Goal: Transaction & Acquisition: Purchase product/service

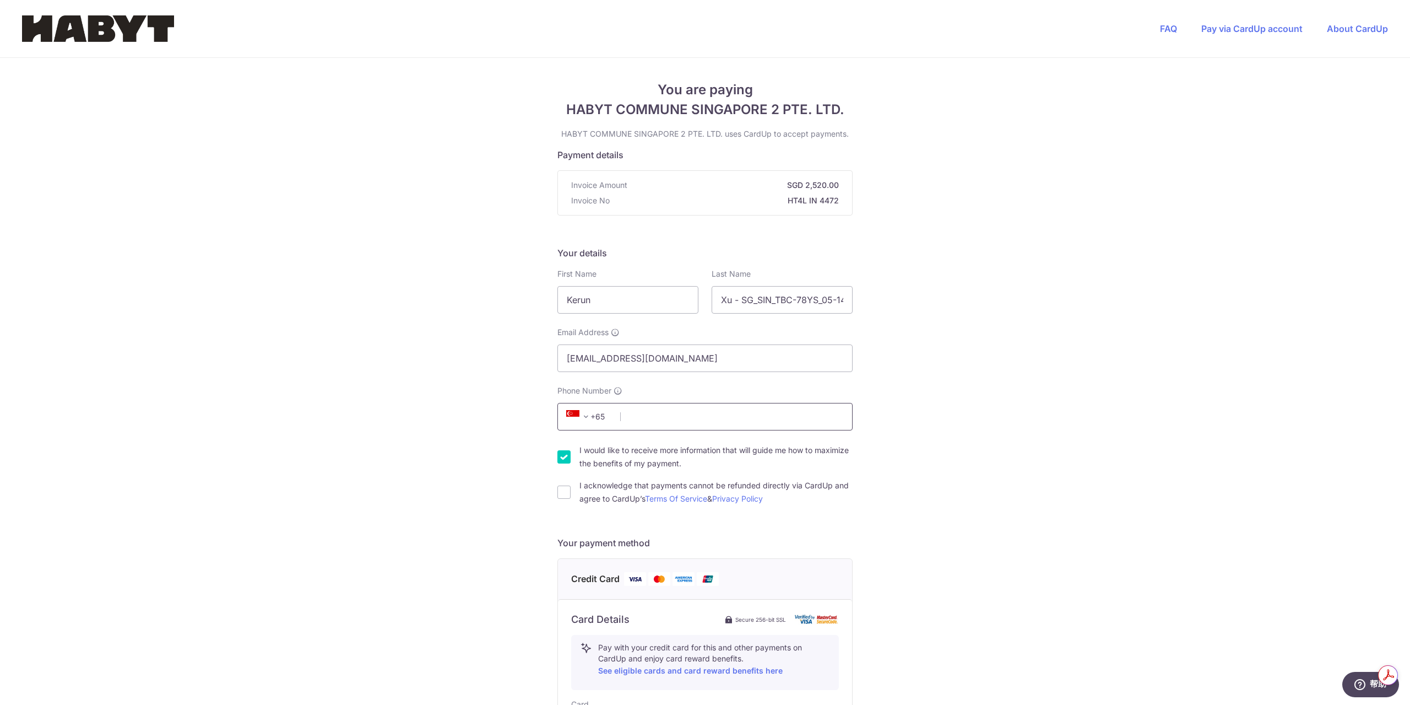
click at [733, 416] on input "Phone Number" at bounding box center [704, 417] width 295 height 28
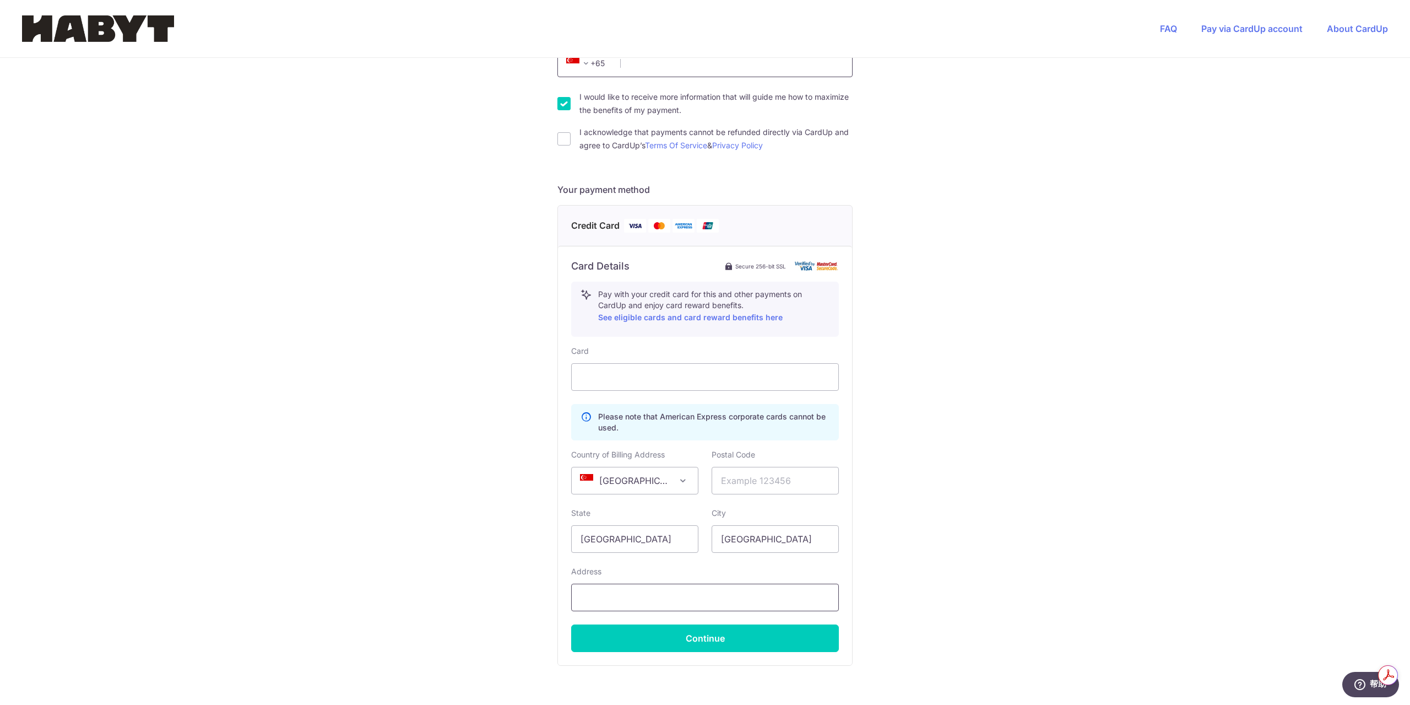
scroll to position [421, 0]
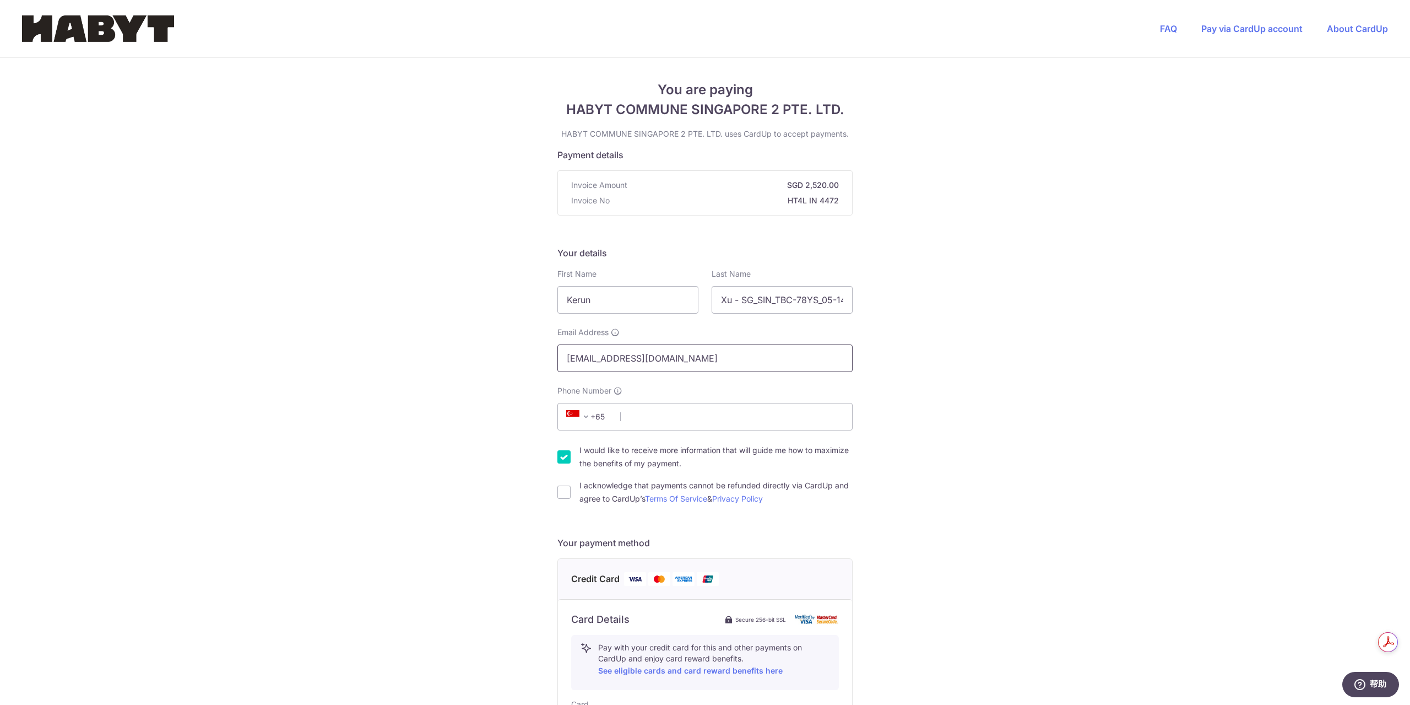
click at [691, 348] on input "[EMAIL_ADDRESS][DOMAIN_NAME]" at bounding box center [704, 358] width 295 height 28
click at [681, 420] on input "Phone Number" at bounding box center [704, 417] width 295 height 28
type input "9178213653"
select select "US"
type input "10036"
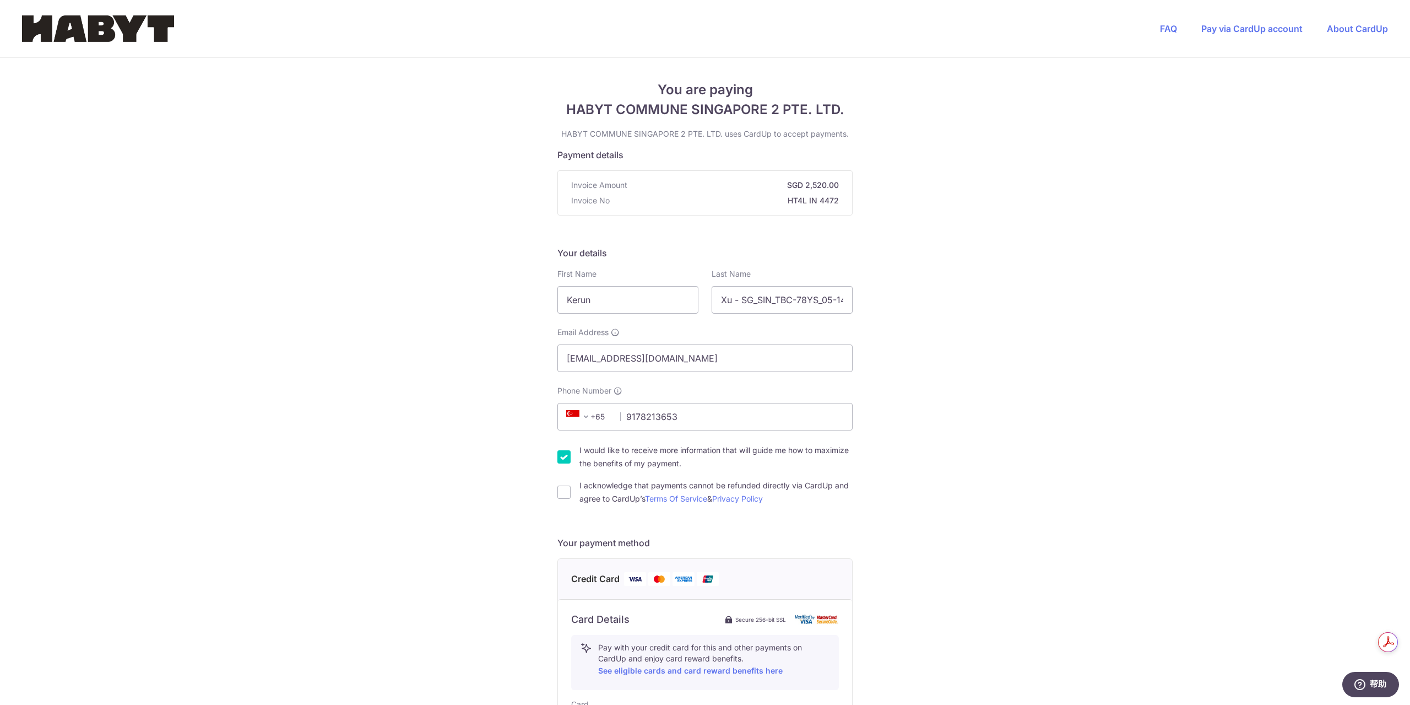
type input "[STREET_ADDRESS]"
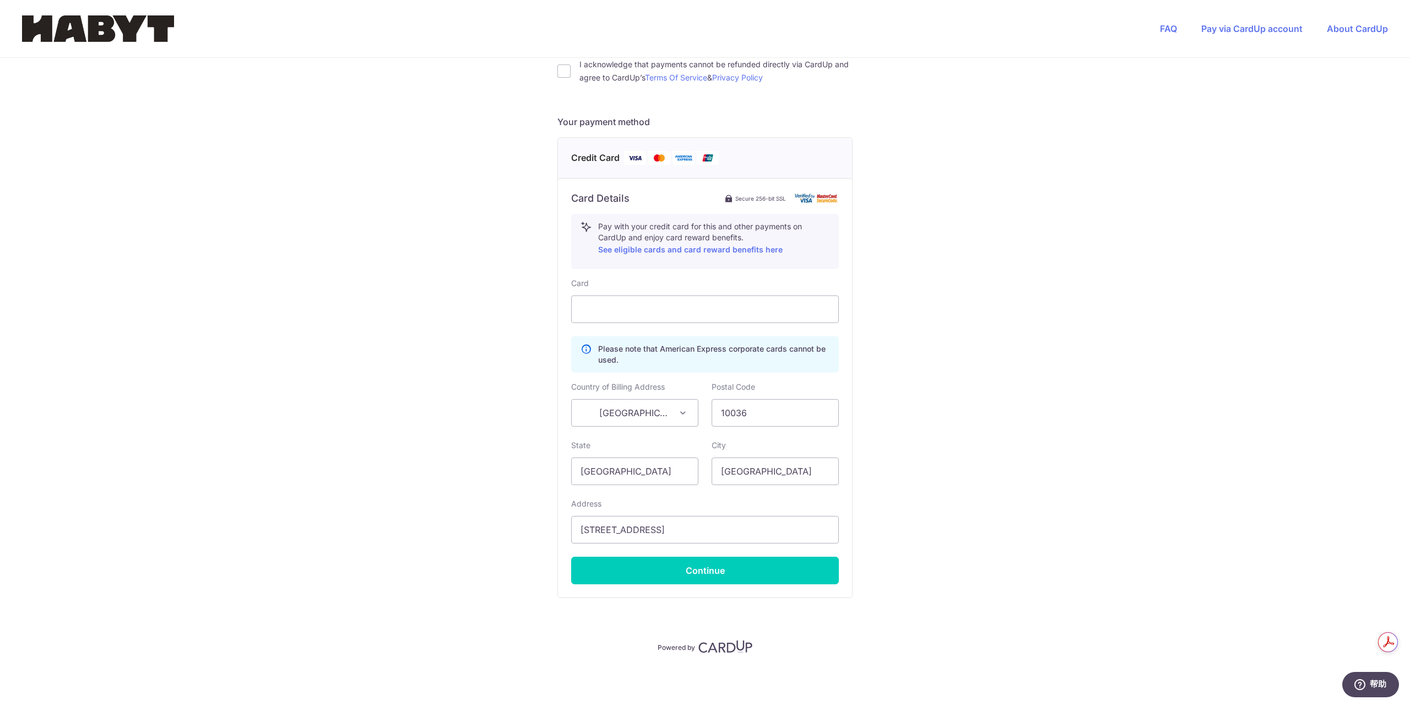
scroll to position [201, 0]
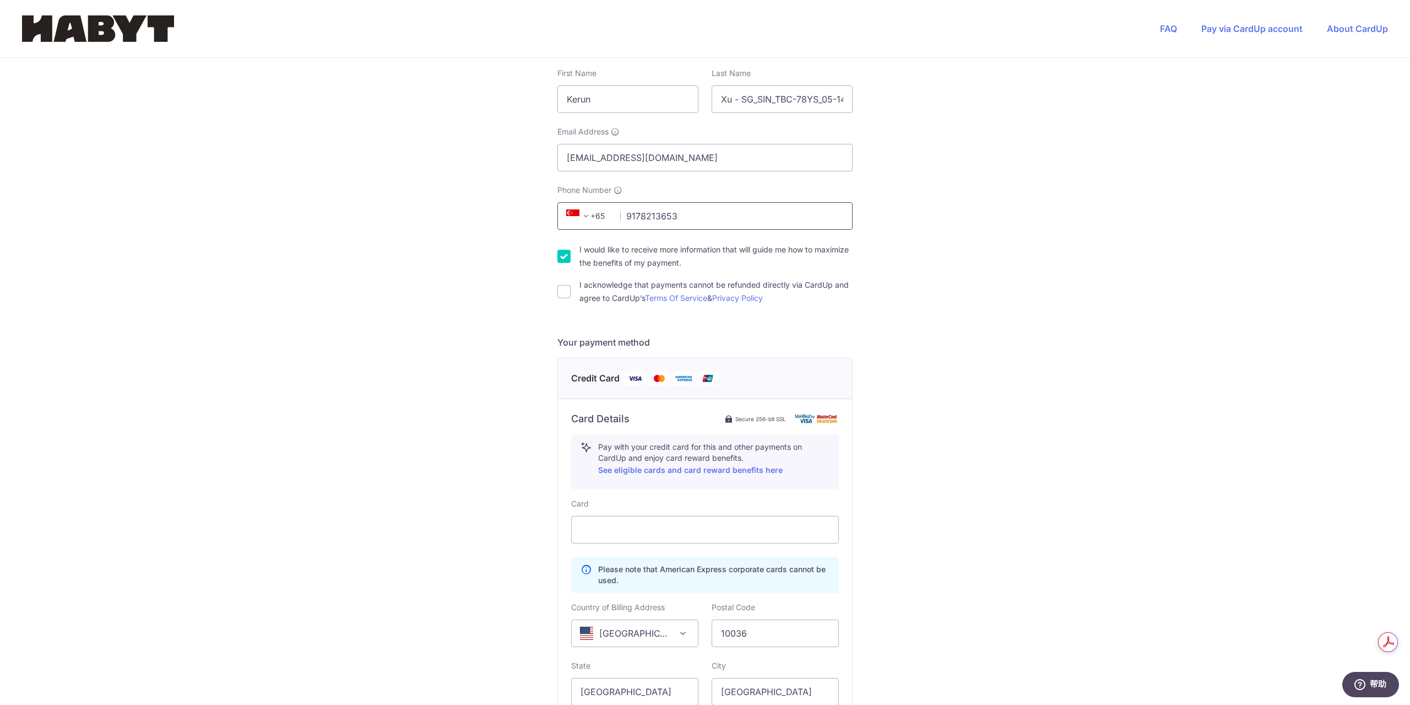
drag, startPoint x: 713, startPoint y: 204, endPoint x: 611, endPoint y: 206, distance: 102.5
click at [611, 206] on div "+376 +971 +93 +1268 +1264 +355 +374 +244 +0 +54 +1684 +43 +61 +297 +358 +994 +3…" at bounding box center [704, 216] width 295 height 28
type input "83030295"
click at [503, 300] on div "You are paying HABYT COMMUNE SINGAPORE 2 PTE. LTD. HABYT COMMUNE SINGAPORE 2 PT…" at bounding box center [705, 391] width 1410 height 1068
click at [562, 296] on input "I acknowledge that payments cannot be refunded directly via CardUp and agree to…" at bounding box center [563, 291] width 13 height 13
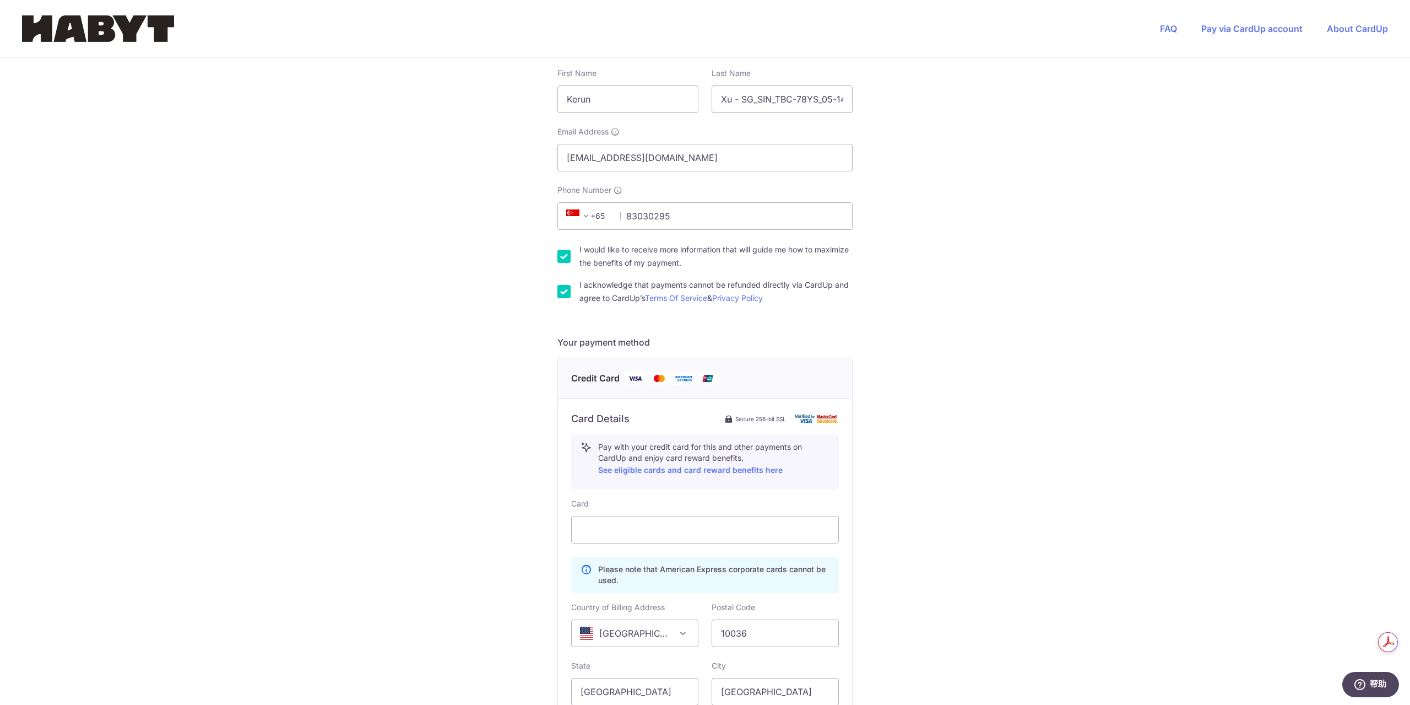
click at [560, 295] on input "I acknowledge that payments cannot be refunded directly via CardUp and agree to…" at bounding box center [563, 291] width 13 height 13
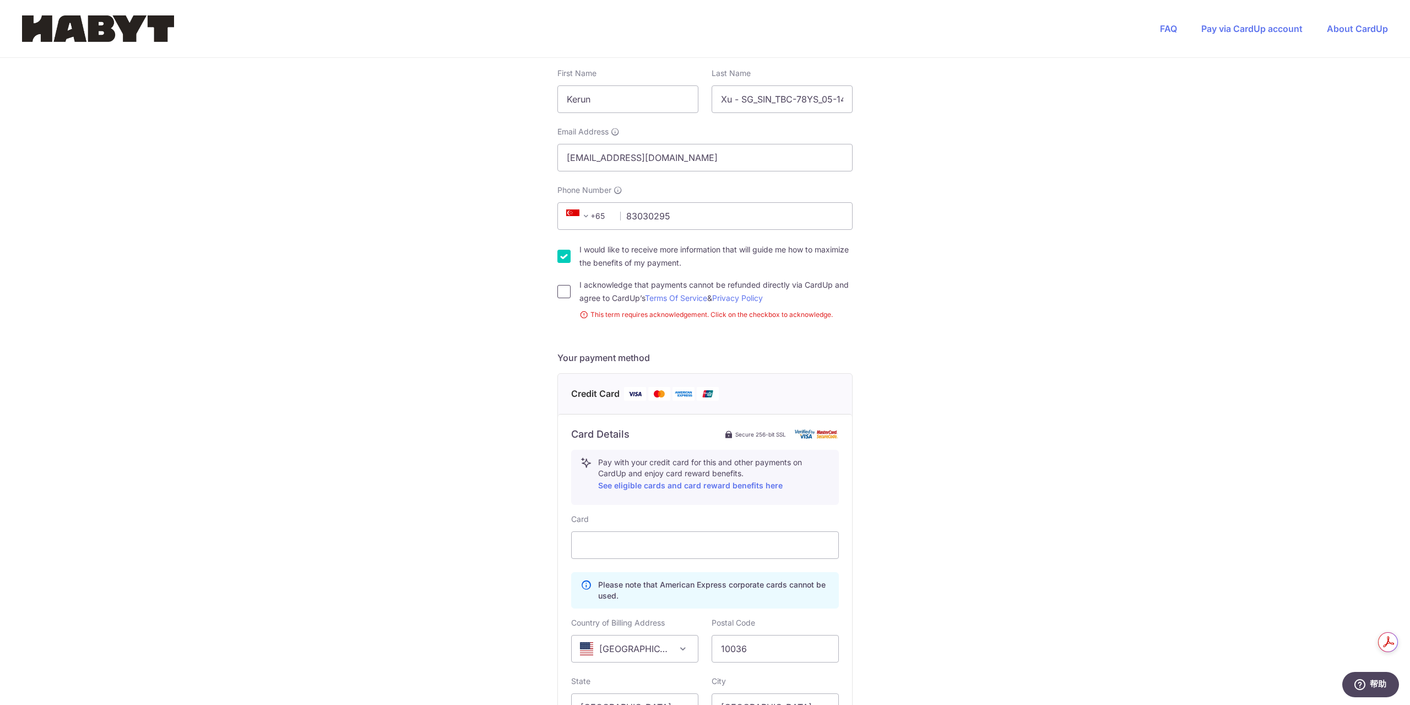
click at [562, 294] on input "I acknowledge that payments cannot be refunded directly via CardUp and agree to…" at bounding box center [563, 291] width 13 height 13
checkbox input "true"
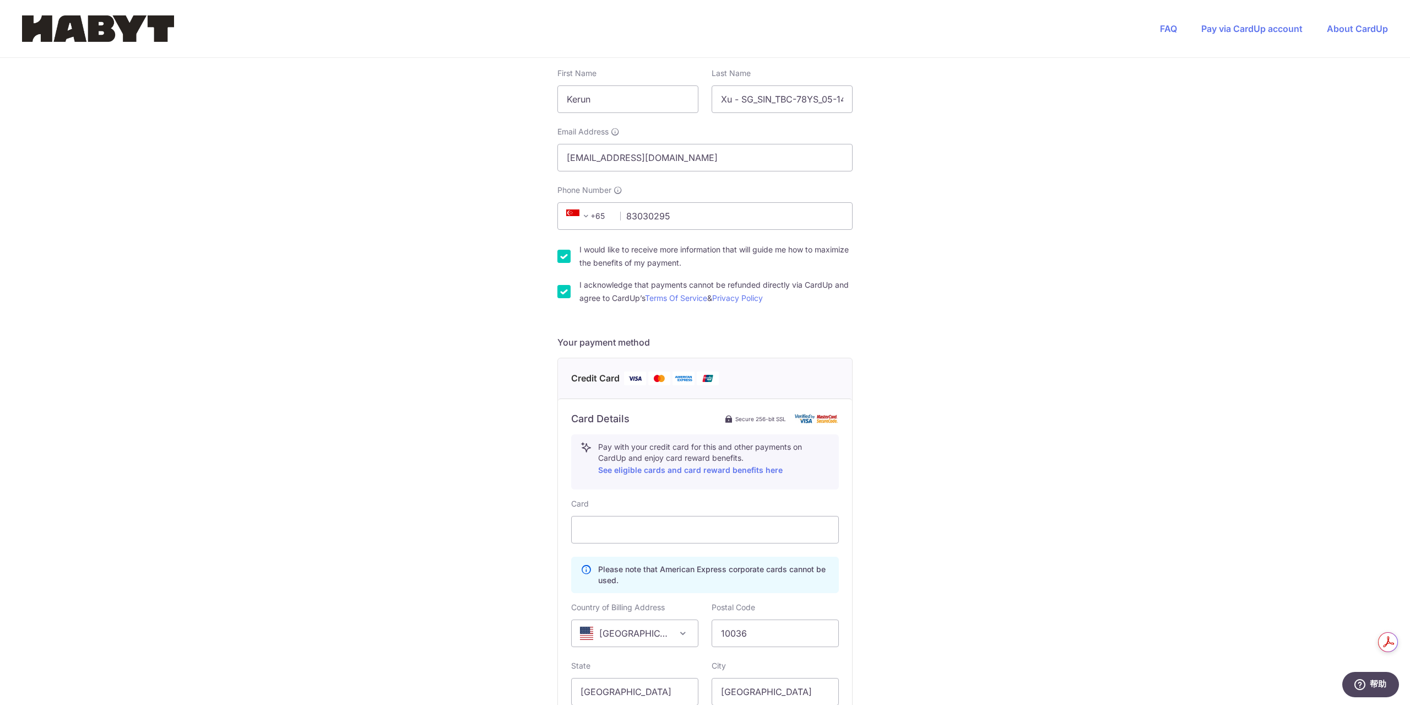
click at [559, 252] on input "I would like to receive more information that will guide me how to maximize the…" at bounding box center [563, 256] width 13 height 13
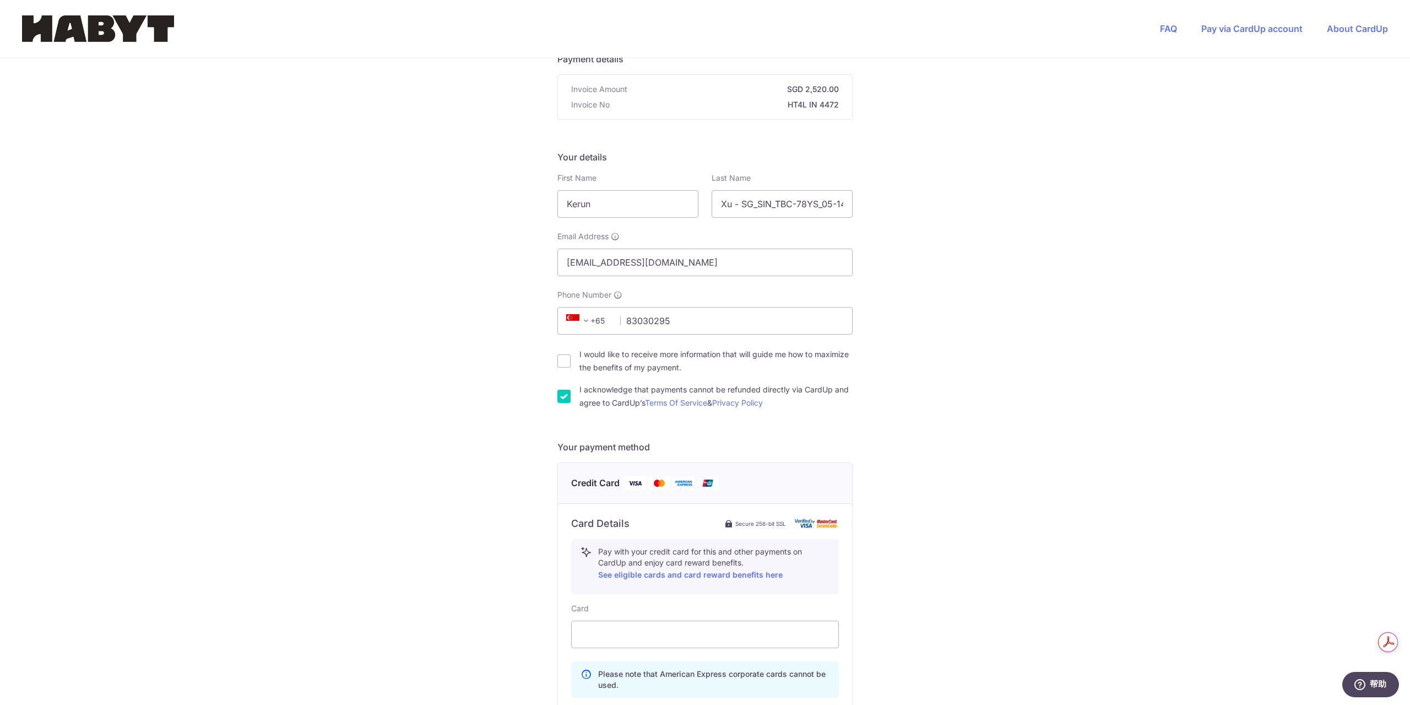
scroll to position [35, 0]
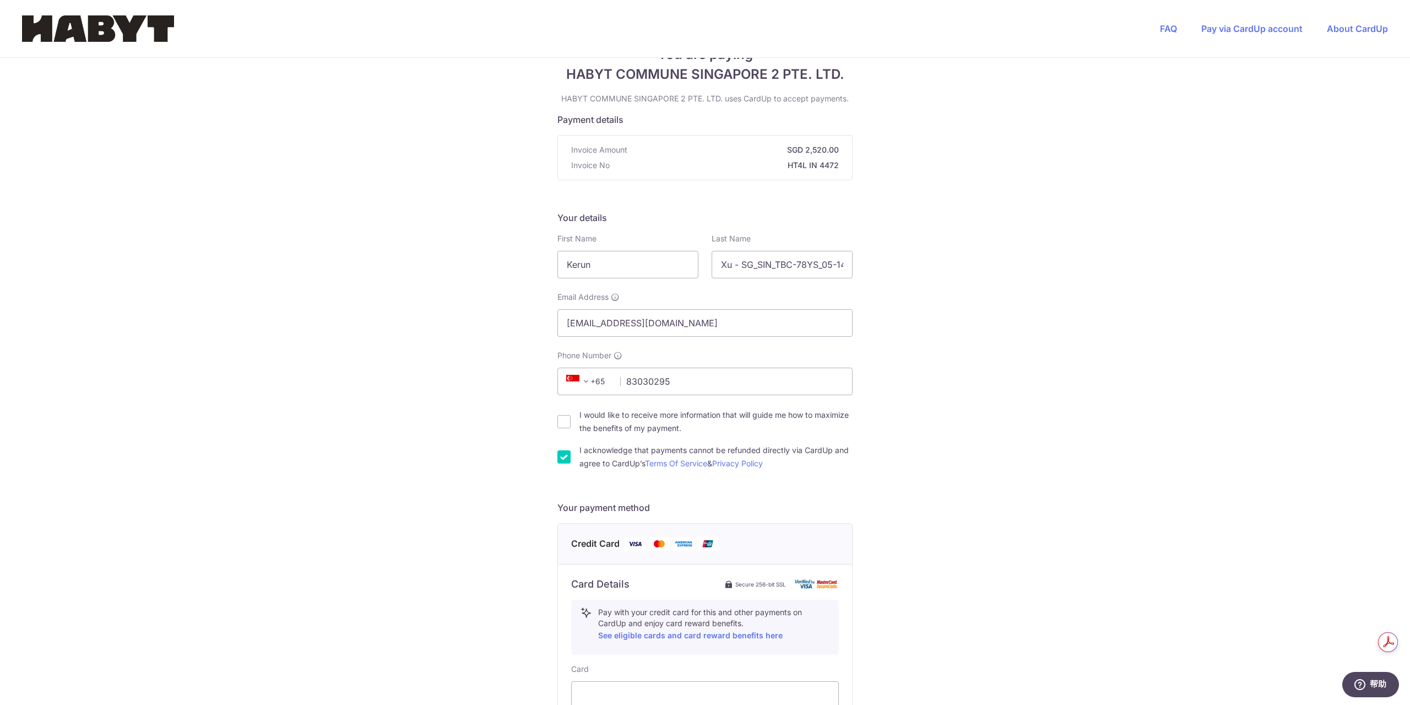
click at [707, 421] on label "I would like to receive more information that will guide me how to maximize the…" at bounding box center [715, 421] width 273 height 26
click at [571, 421] on input "I would like to receive more information that will guide me how to maximize the…" at bounding box center [563, 421] width 13 height 13
checkbox input "true"
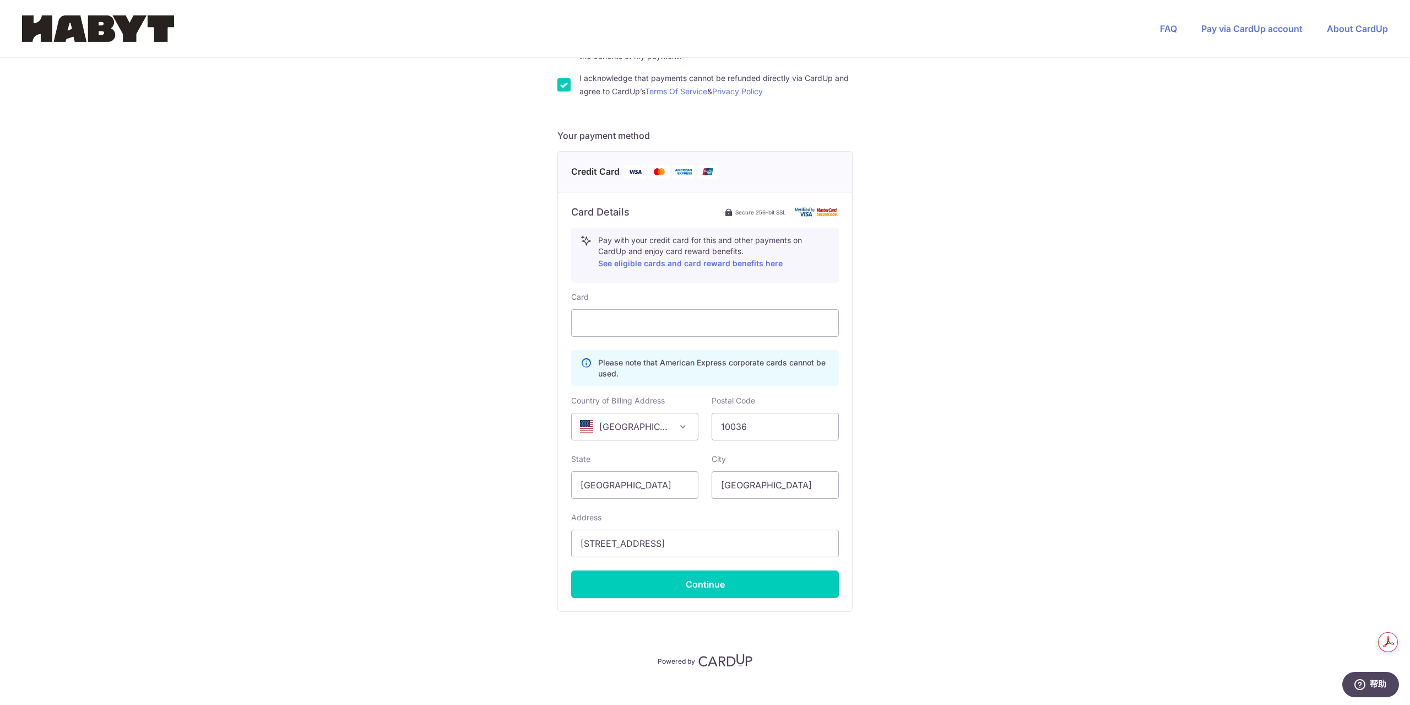
scroll to position [421, 0]
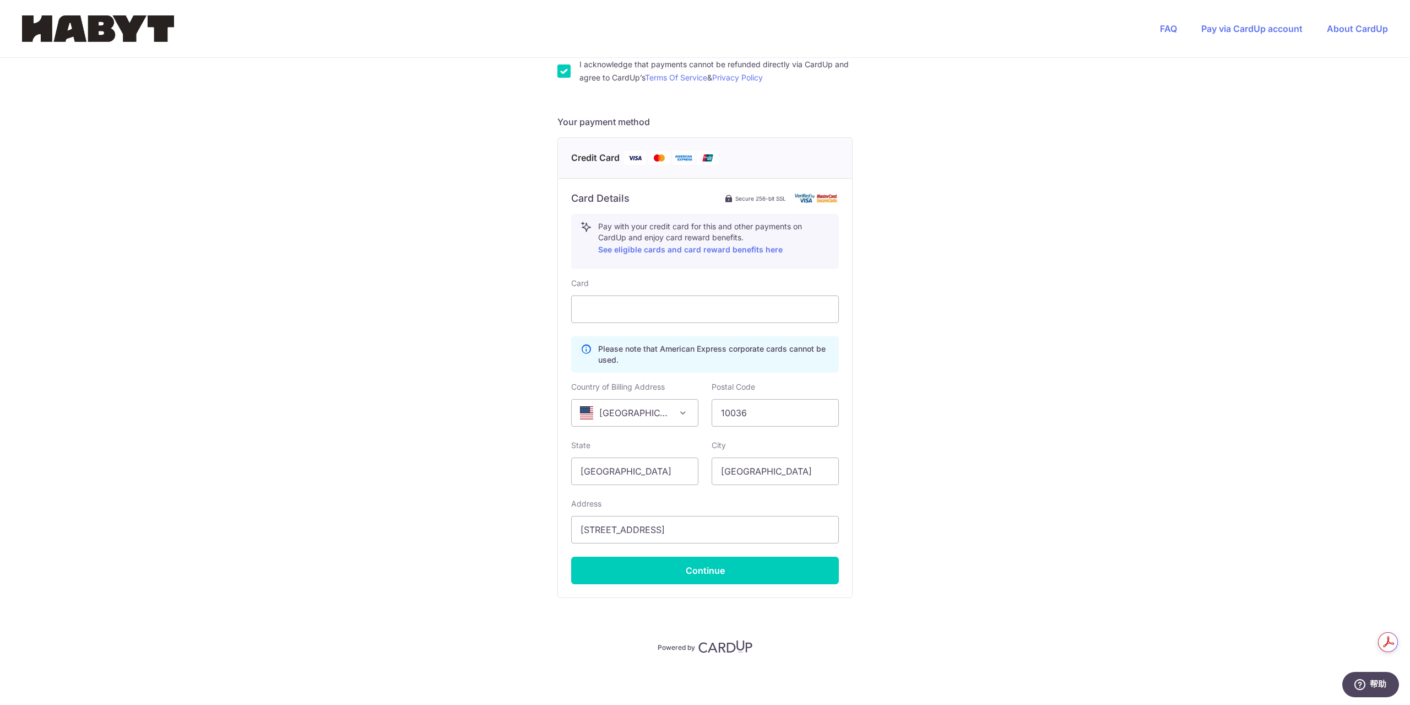
click at [634, 156] on img at bounding box center [635, 158] width 22 height 14
click at [985, 283] on div "You are paying HABYT COMMUNE SINGAPORE 2 PTE. LTD. HABYT COMMUNE SINGAPORE 2 PT…" at bounding box center [705, 171] width 1410 height 1068
click at [660, 418] on span "[GEOGRAPHIC_DATA]" at bounding box center [635, 412] width 126 height 26
click at [638, 413] on span "[GEOGRAPHIC_DATA]" at bounding box center [635, 412] width 126 height 26
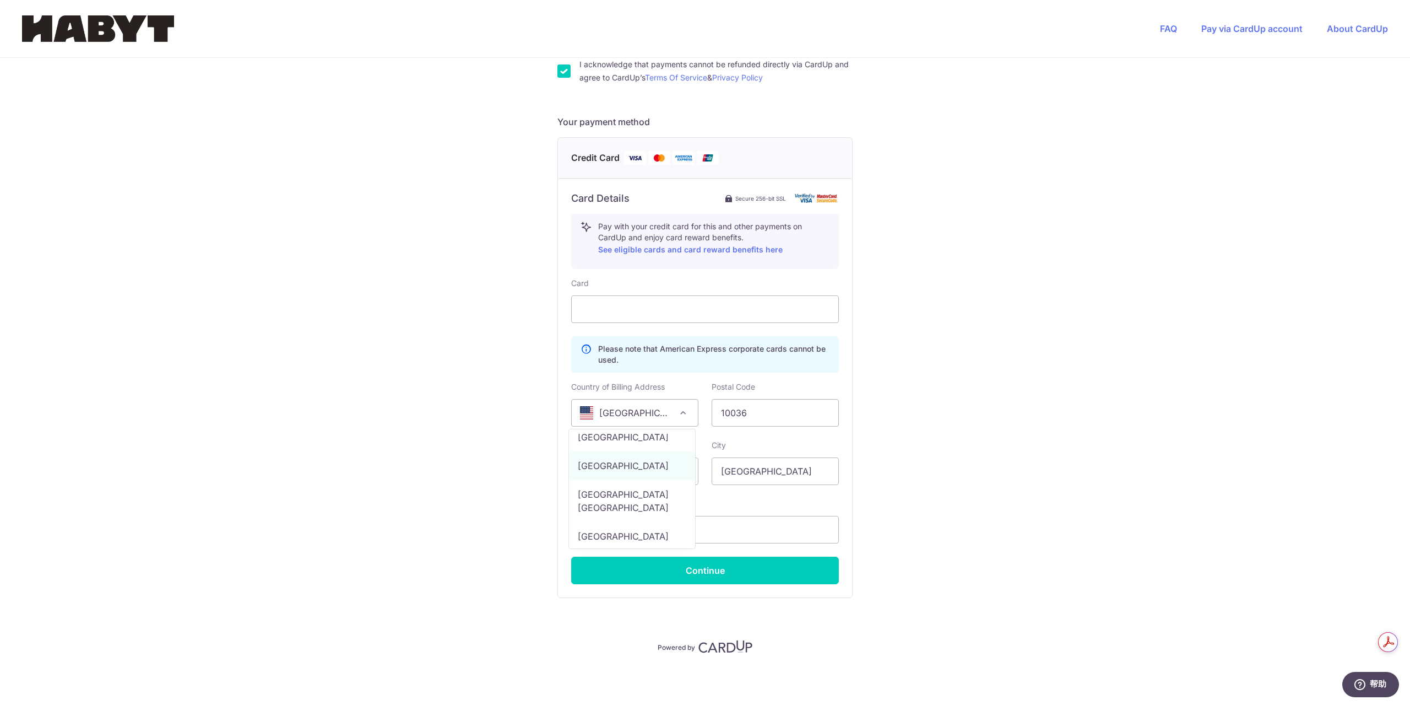
click at [638, 413] on span "[GEOGRAPHIC_DATA]" at bounding box center [635, 412] width 126 height 26
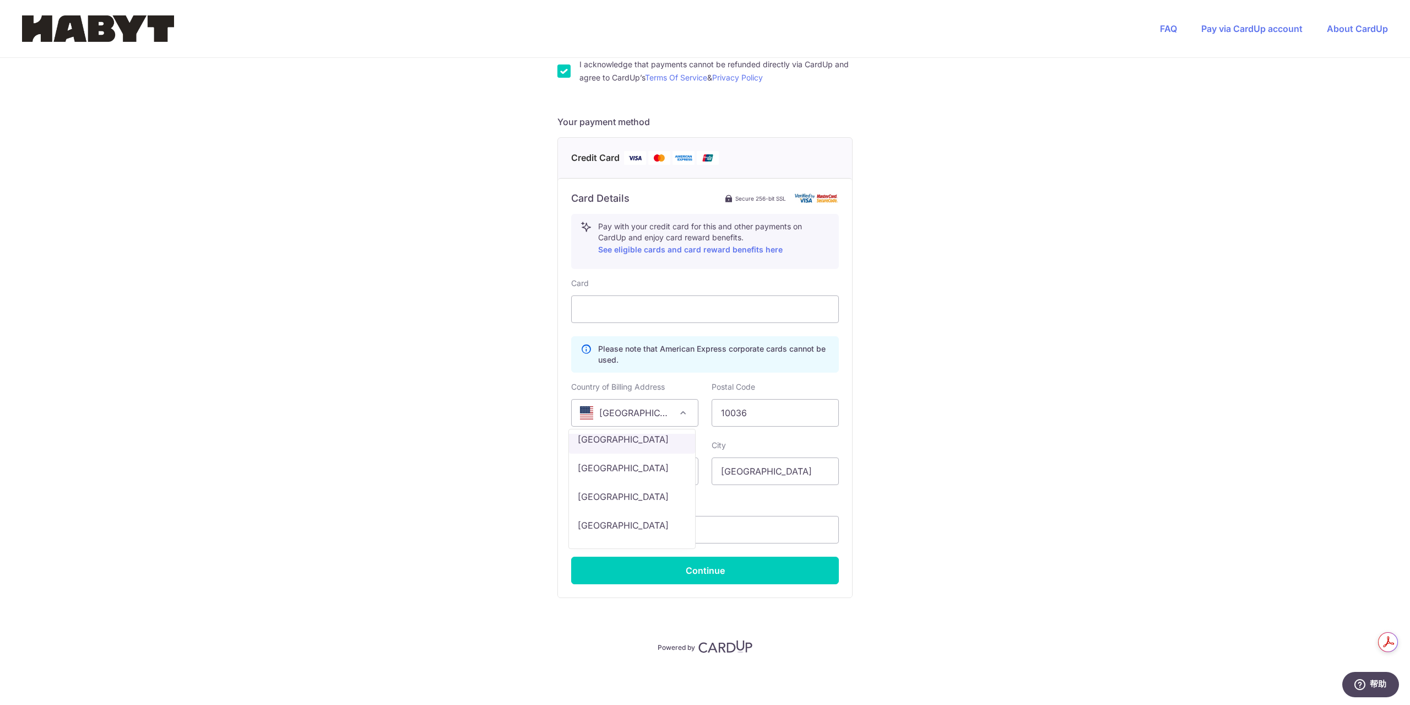
select select "SG"
drag, startPoint x: 777, startPoint y: 420, endPoint x: 695, endPoint y: 410, distance: 82.1
click at [695, 410] on div "Country of Billing Address [GEOGRAPHIC_DATA] [GEOGRAPHIC_DATA] [GEOGRAPHIC_DATA…" at bounding box center [705, 403] width 281 height 45
type input "163078"
drag, startPoint x: 714, startPoint y: 522, endPoint x: 505, endPoint y: 507, distance: 209.3
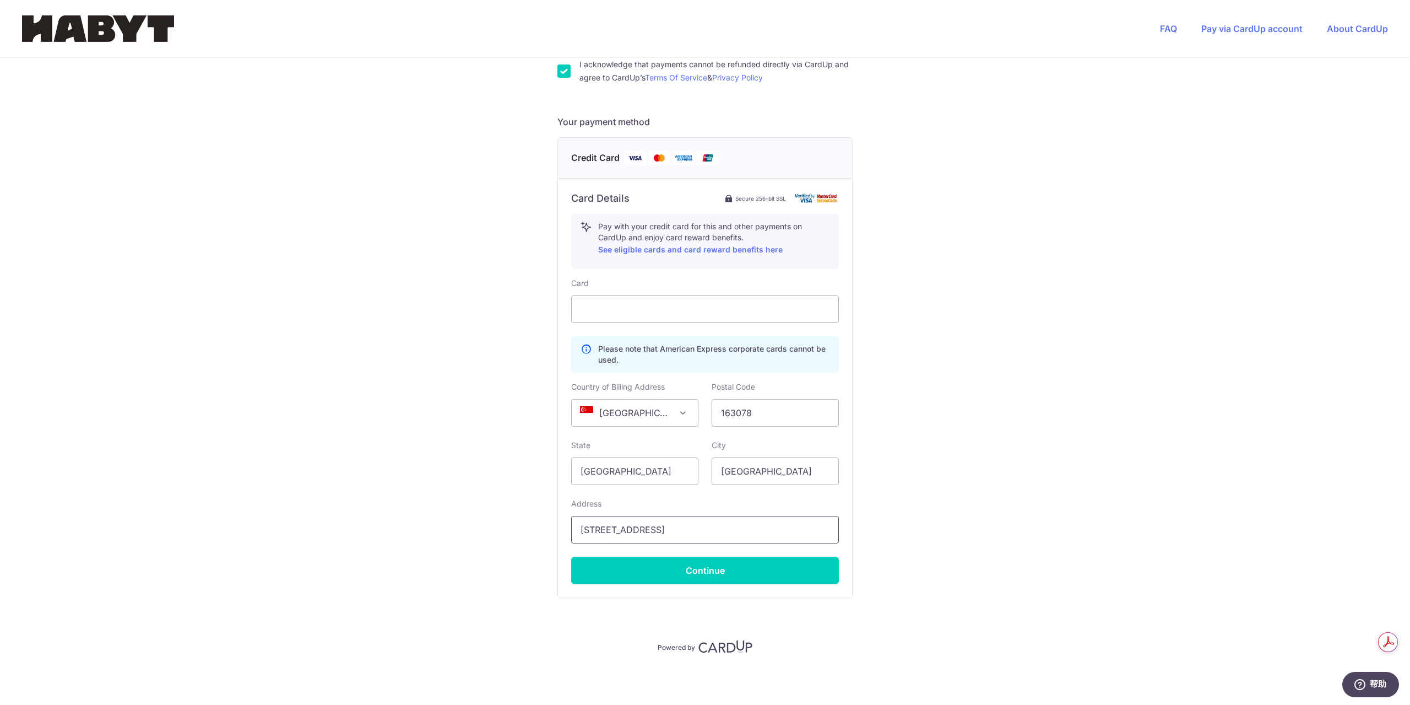
click at [505, 507] on div "You are paying HABYT COMMUNE SINGAPORE 2 PTE. LTD. HABYT COMMUNE SINGAPORE 2 PT…" at bounding box center [705, 171] width 1410 height 1068
type input "[STREET_ADDRESS][PERSON_NAME]"
click at [711, 572] on button "Continue" at bounding box center [705, 570] width 268 height 28
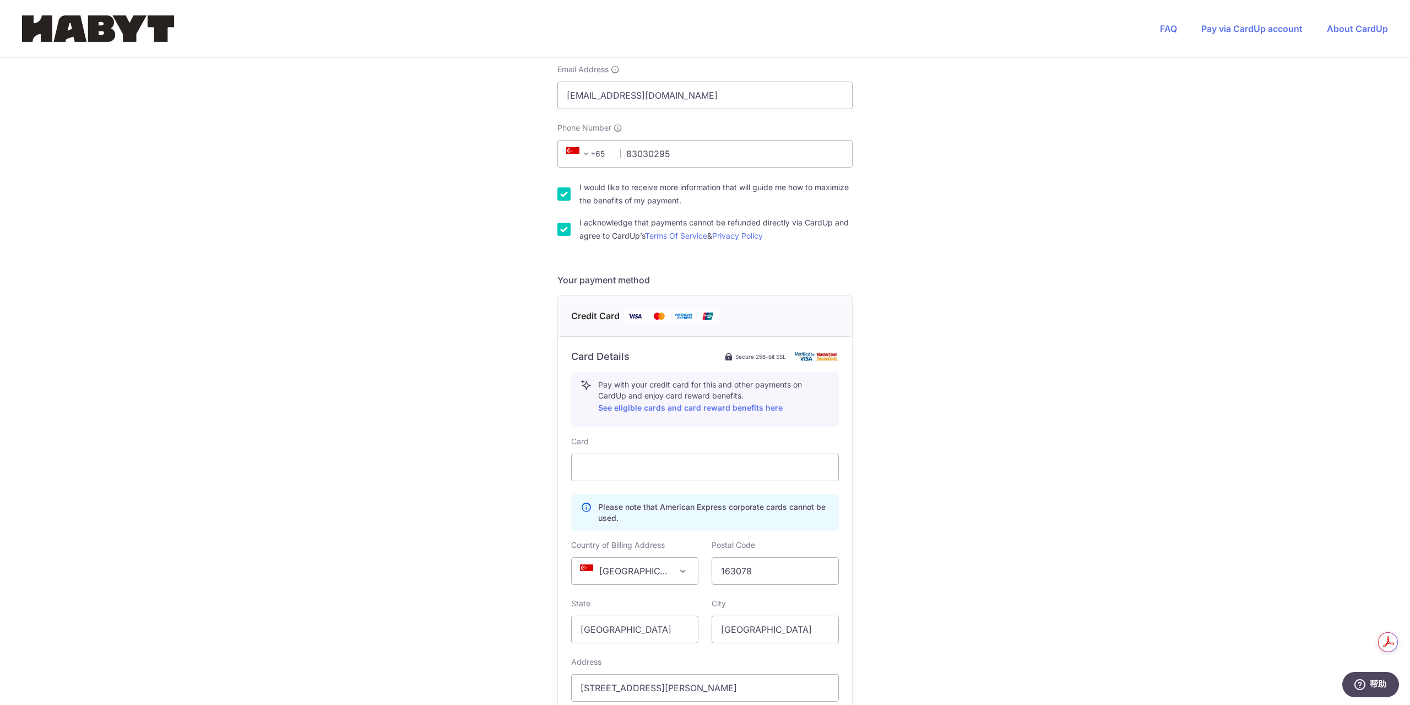
type input "**** 2978"
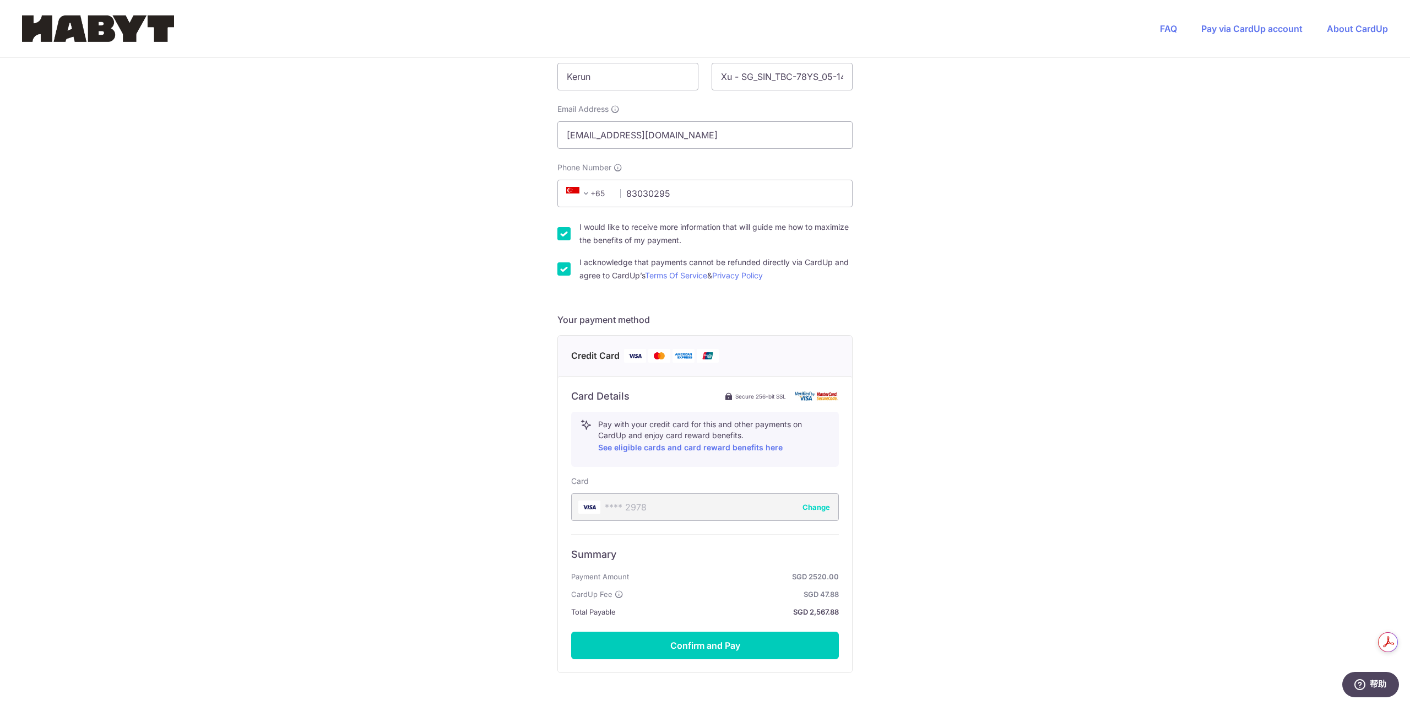
scroll to position [298, 0]
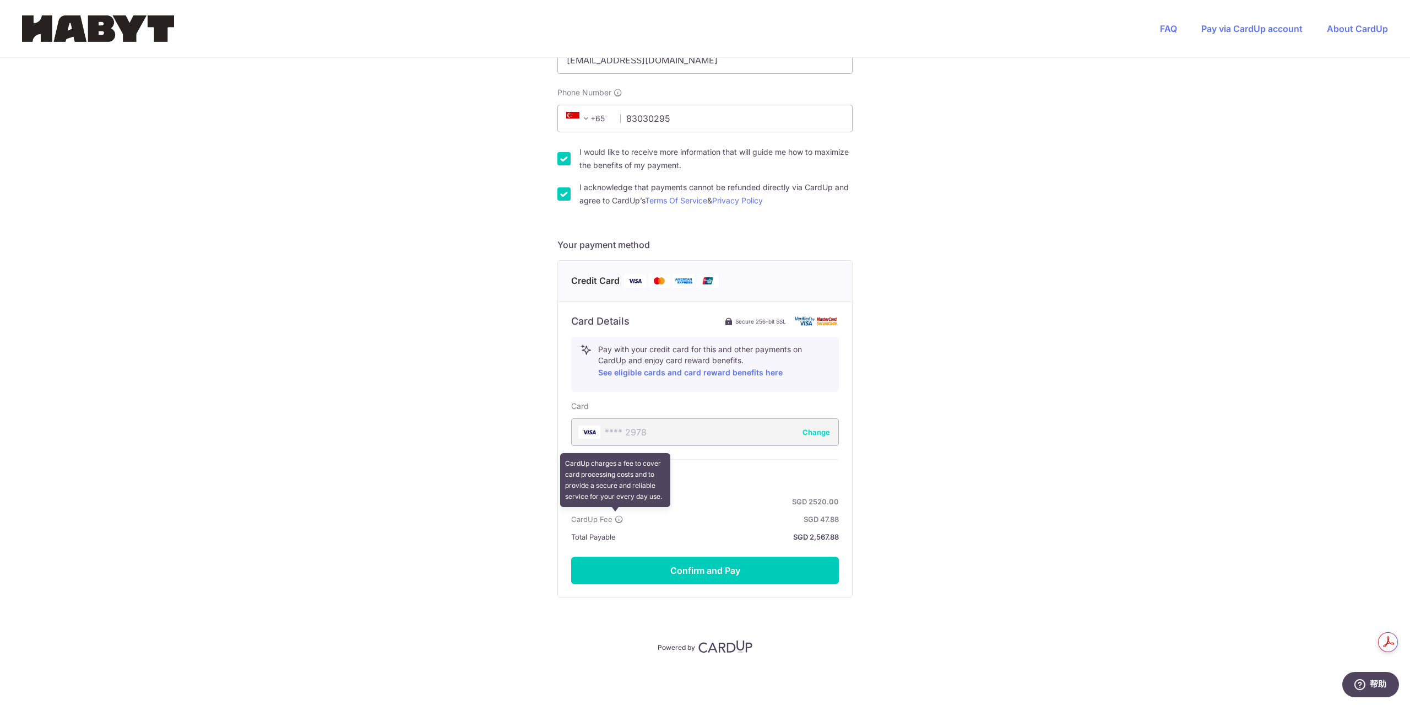
click at [615, 518] on icon at bounding box center [619, 518] width 9 height 9
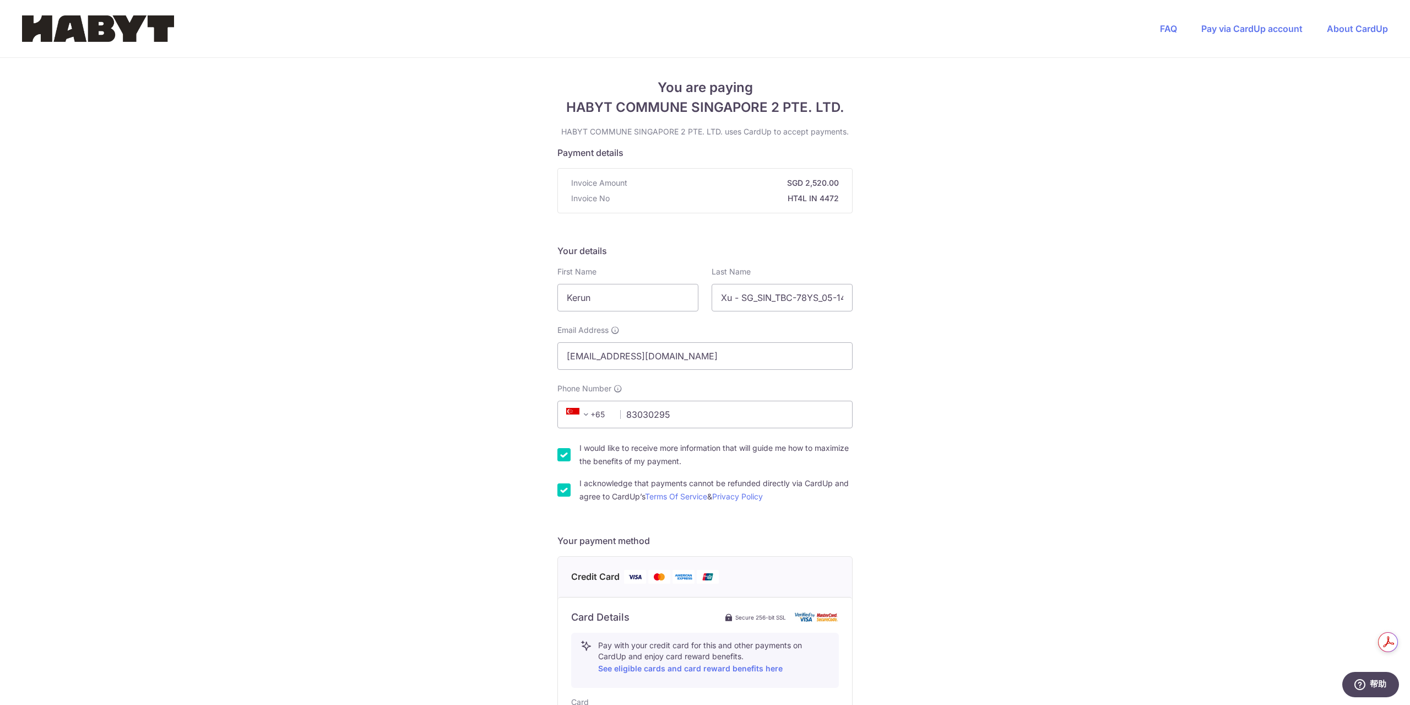
scroll to position [0, 0]
